Goal: Check status: Check status

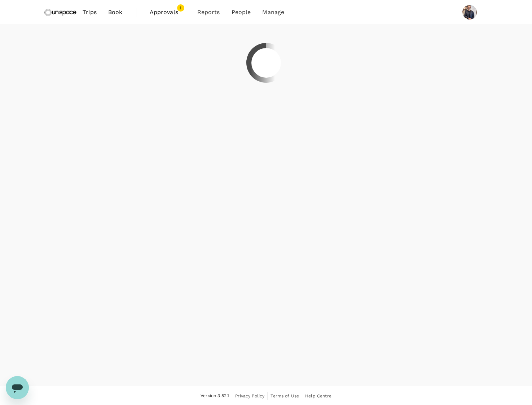
click at [174, 11] on span "Approvals" at bounding box center [168, 12] width 36 height 9
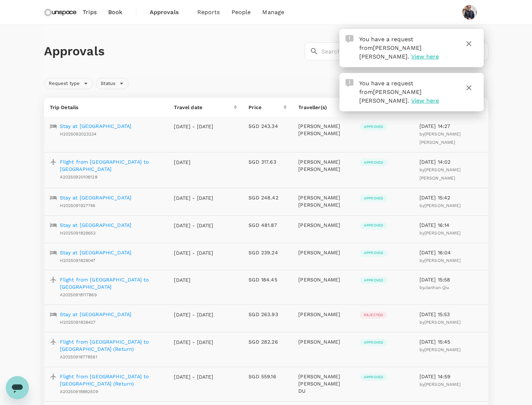
click at [434, 97] on span "View here" at bounding box center [425, 100] width 28 height 7
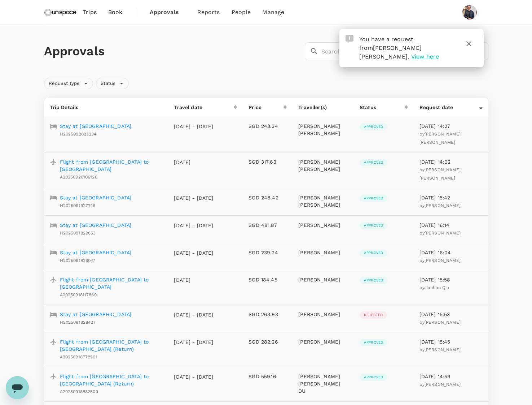
click at [433, 53] on span "View here" at bounding box center [425, 56] width 28 height 7
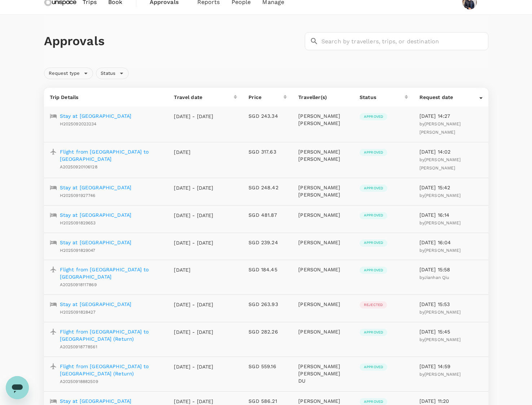
scroll to position [12, 0]
